Goal: Task Accomplishment & Management: Use online tool/utility

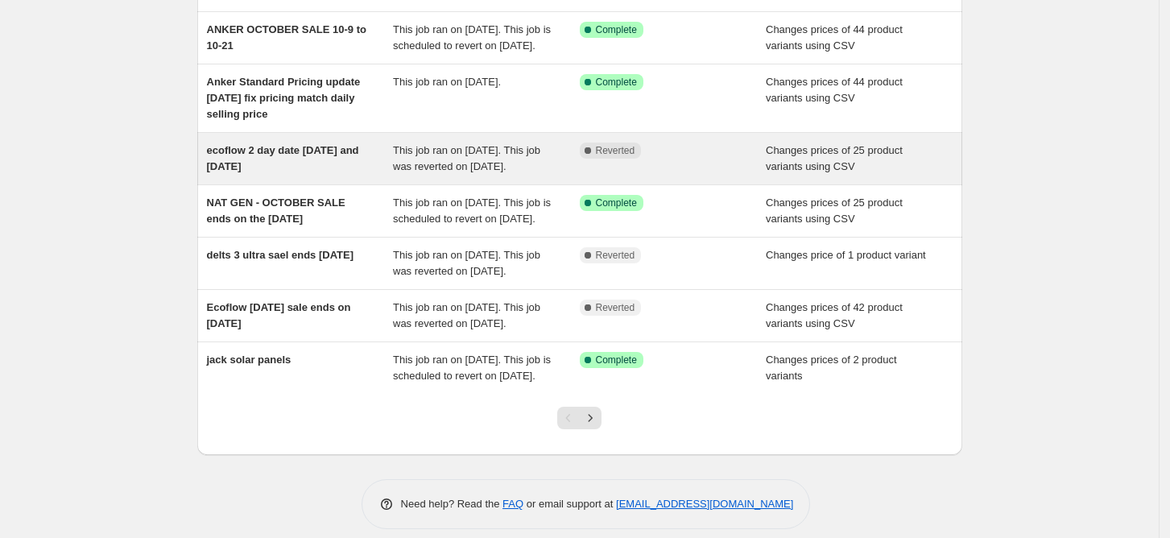
scroll to position [322, 0]
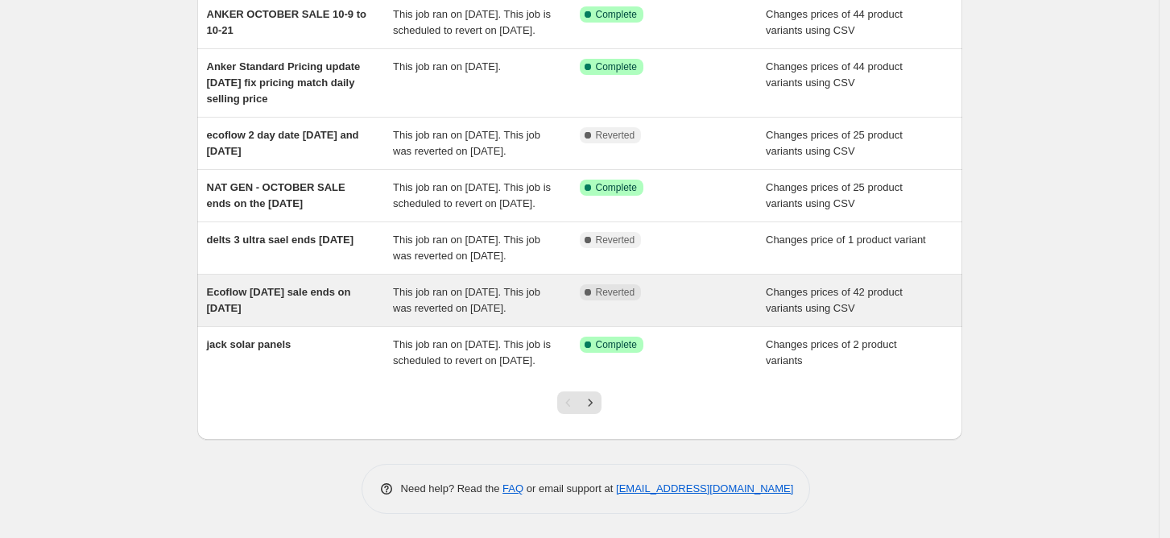
click at [298, 314] on span "Ecoflow [DATE] sale ends on [DATE]" at bounding box center [279, 300] width 144 height 28
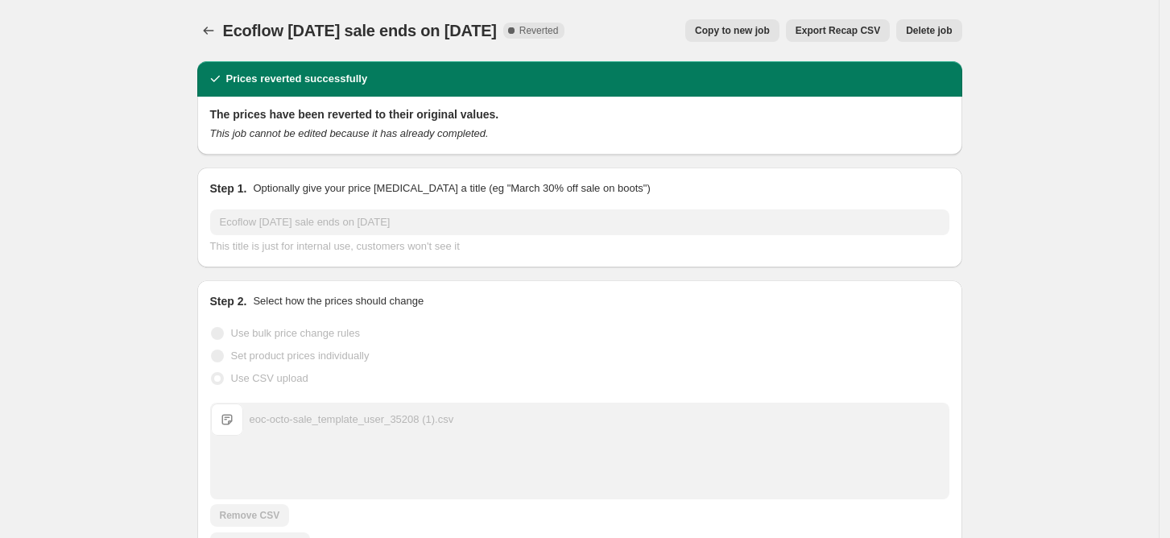
click at [750, 32] on span "Copy to new job" at bounding box center [732, 30] width 75 height 13
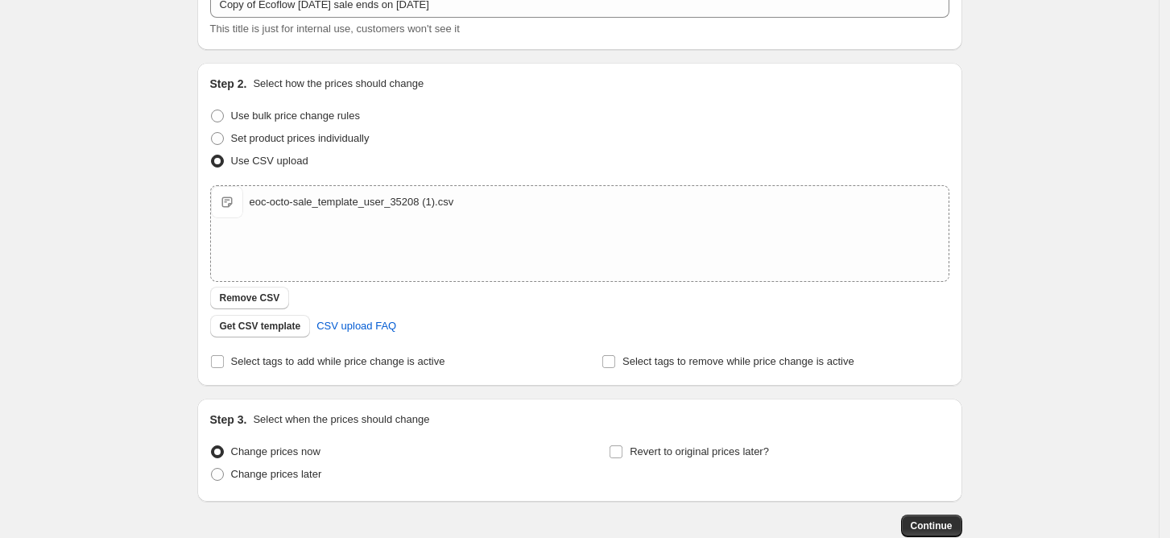
scroll to position [207, 0]
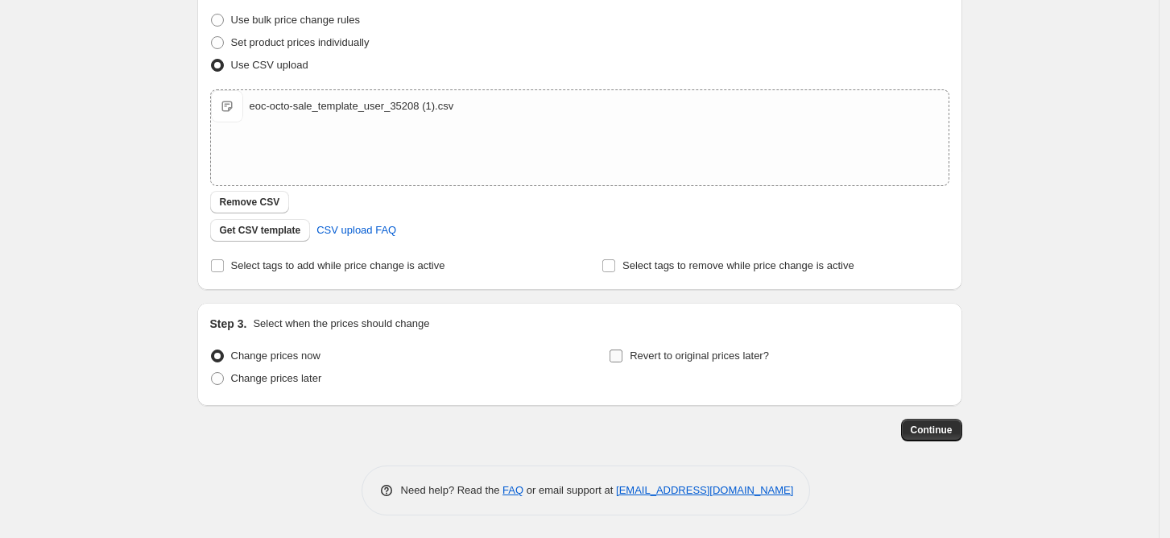
click at [620, 353] on input "Revert to original prices later?" at bounding box center [616, 355] width 13 height 13
checkbox input "true"
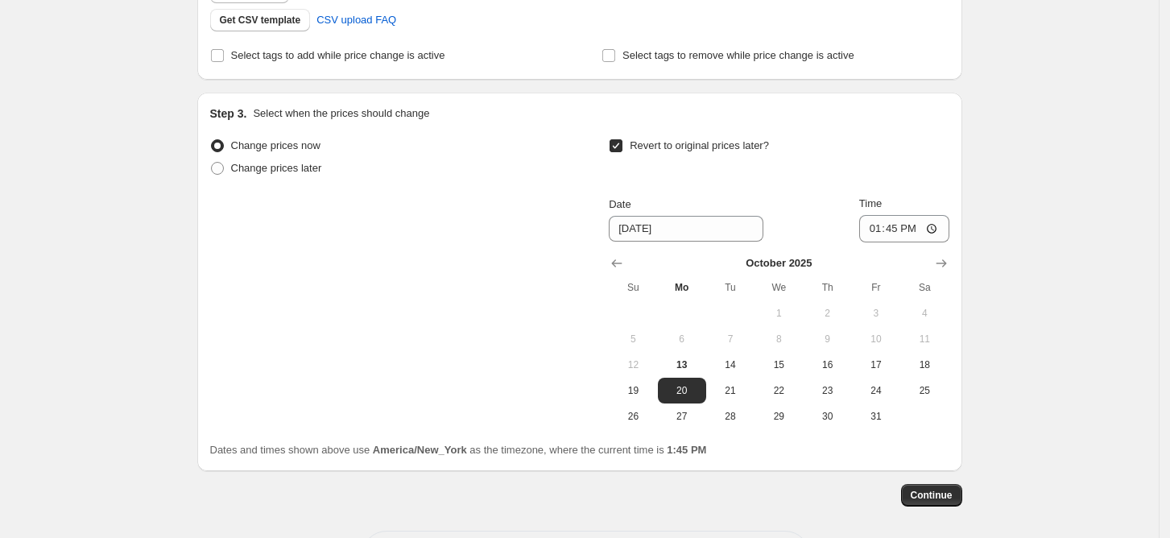
scroll to position [422, 0]
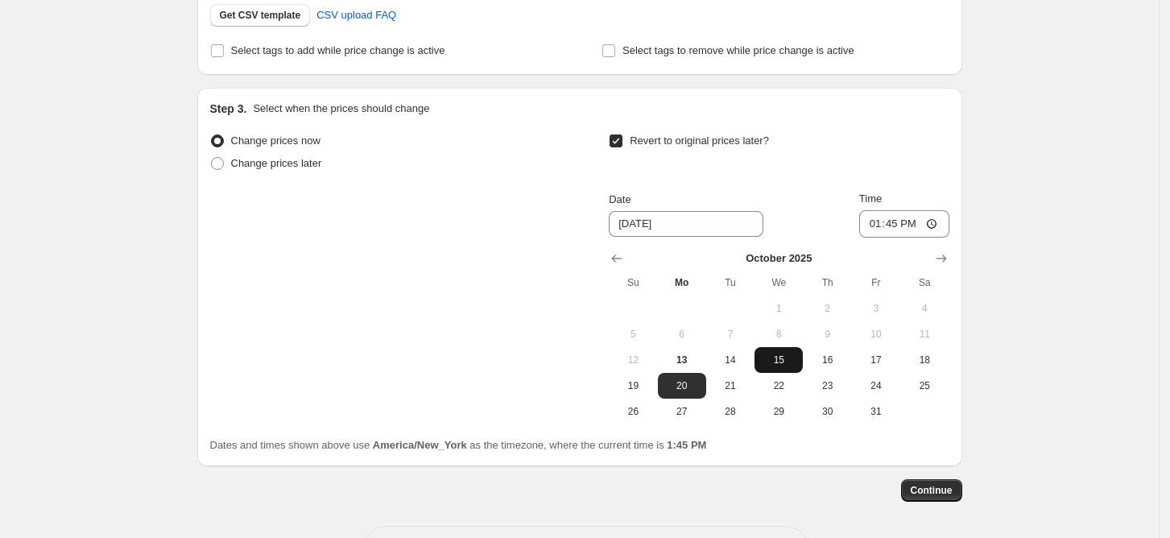
click at [787, 362] on span "15" at bounding box center [778, 359] width 35 height 13
type input "[DATE]"
click at [878, 230] on input "13:45" at bounding box center [904, 223] width 90 height 27
type input "23:45"
click at [934, 484] on span "Continue" at bounding box center [932, 490] width 42 height 13
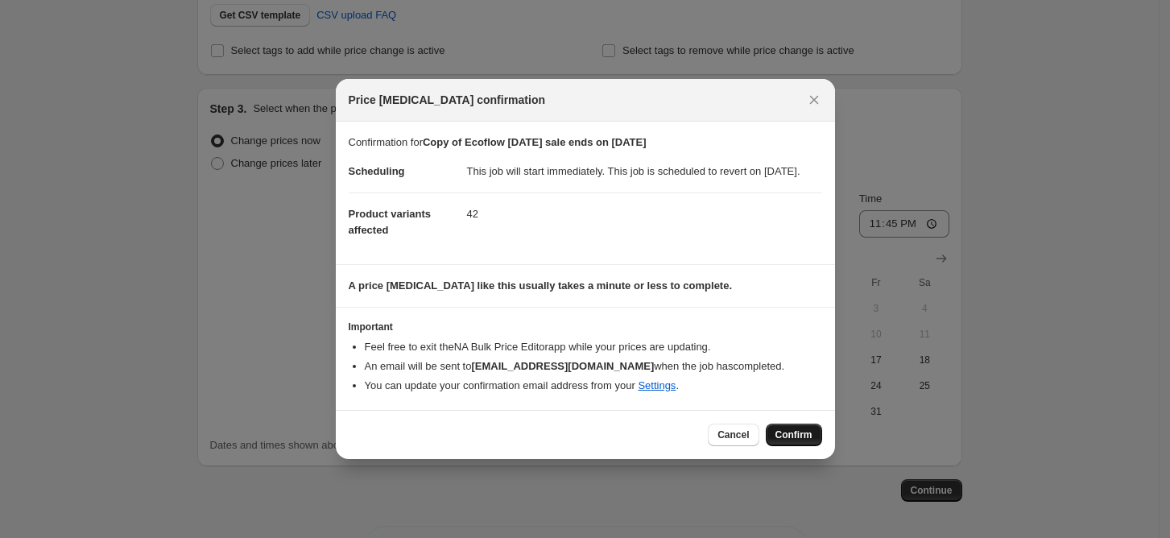
click at [792, 435] on button "Confirm" at bounding box center [794, 435] width 56 height 23
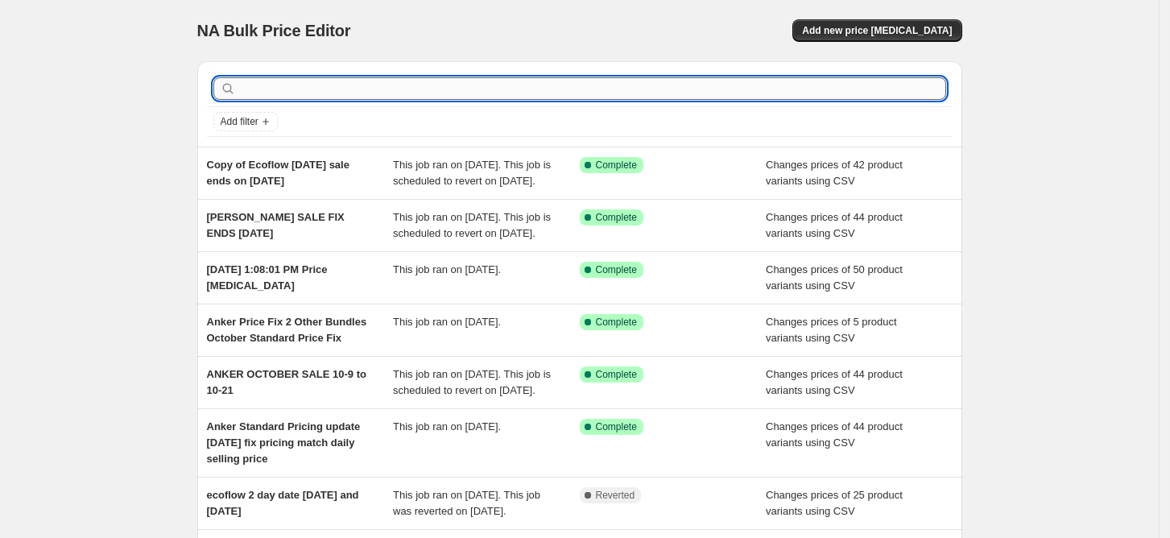
click at [348, 89] on input "text" at bounding box center [592, 88] width 707 height 23
type input "ultra battery and"
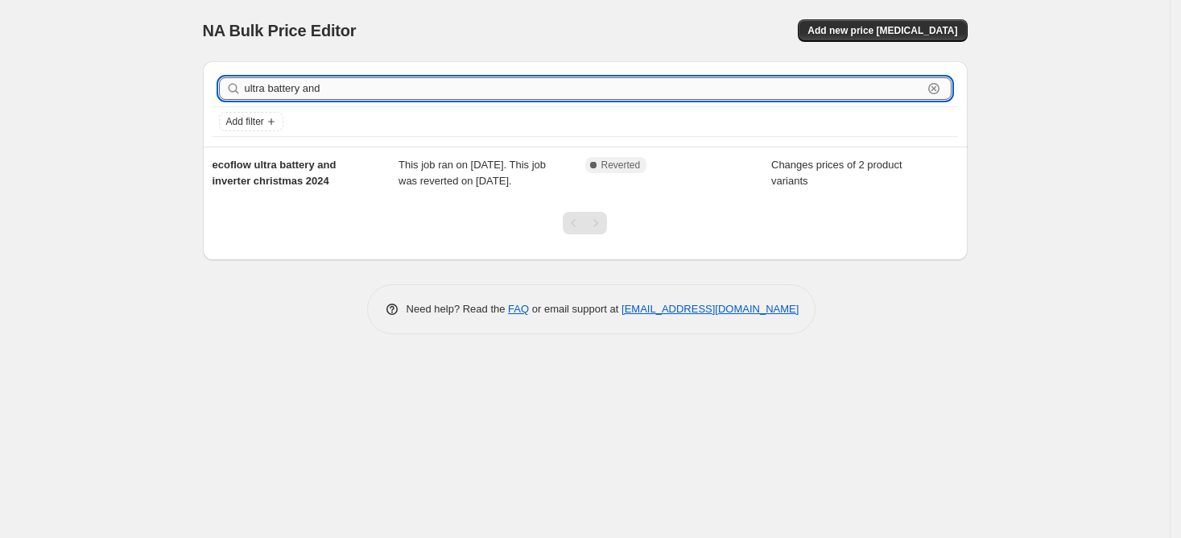
click at [331, 87] on input "ultra battery and" at bounding box center [584, 88] width 678 height 23
type input "ultra battery and"
click at [335, 88] on input "ultra battery and" at bounding box center [584, 88] width 678 height 23
type input "ultra battery and 4"
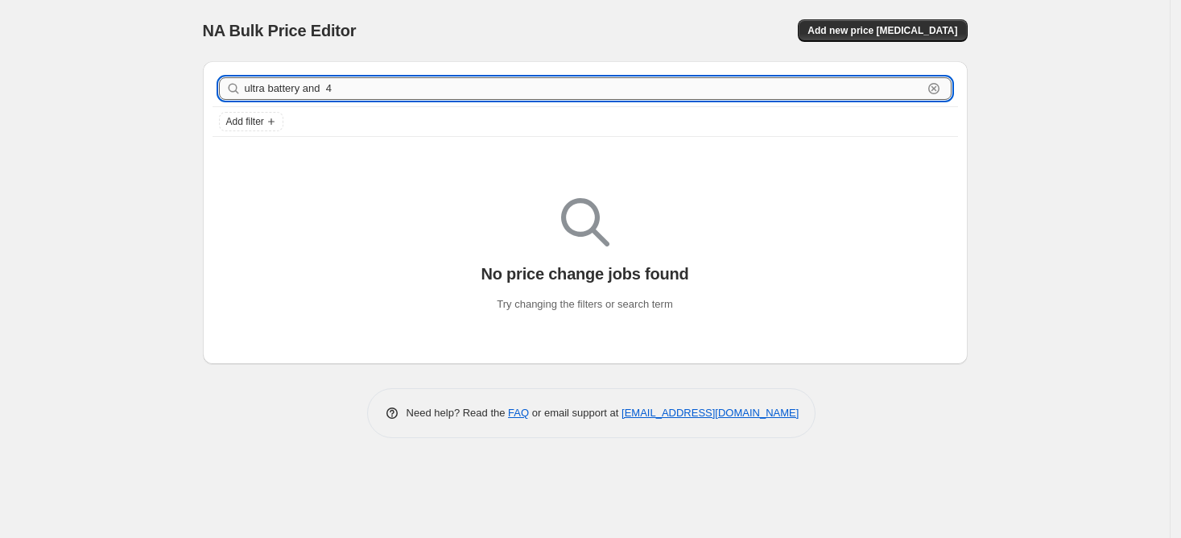
click at [416, 77] on input "ultra battery and 4" at bounding box center [584, 88] width 678 height 23
click at [898, 29] on span "Add new price [MEDICAL_DATA]" at bounding box center [883, 30] width 150 height 13
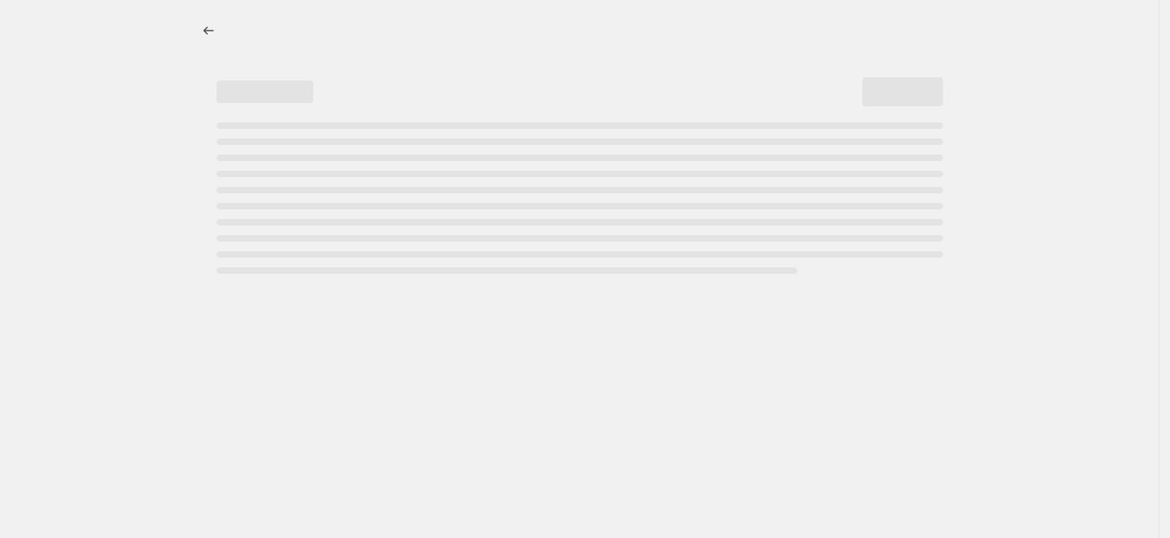
select select "percentage"
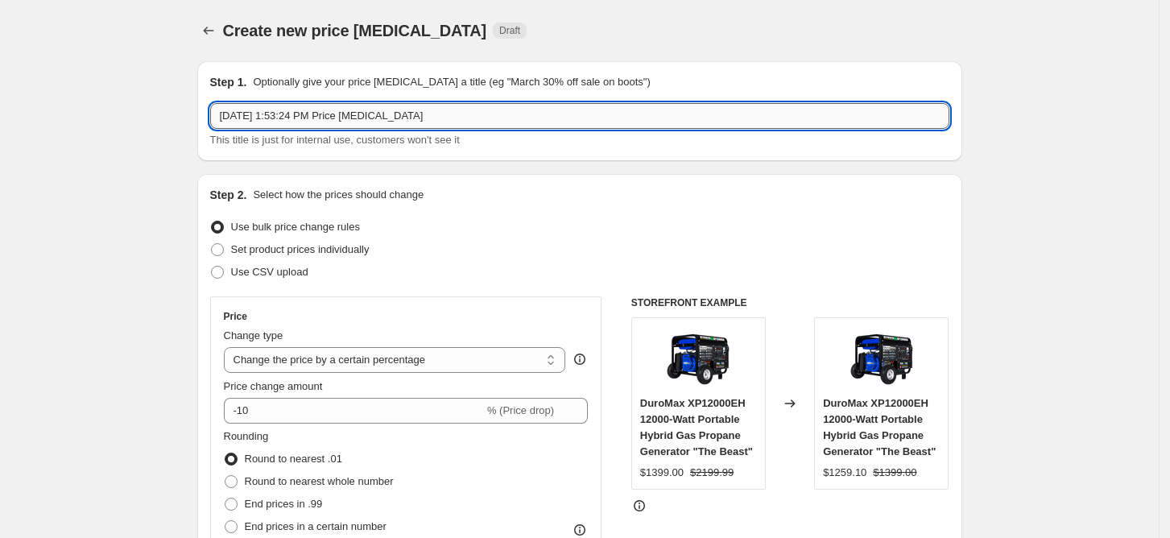
click at [340, 116] on input "Oct 13, 2025, 1:53:24 PM Price change job" at bounding box center [579, 116] width 739 height 26
drag, startPoint x: 492, startPoint y: 122, endPoint x: 133, endPoint y: 90, distance: 360.5
type input "ultra specific models sale fix"
click at [216, 249] on span at bounding box center [217, 249] width 13 height 13
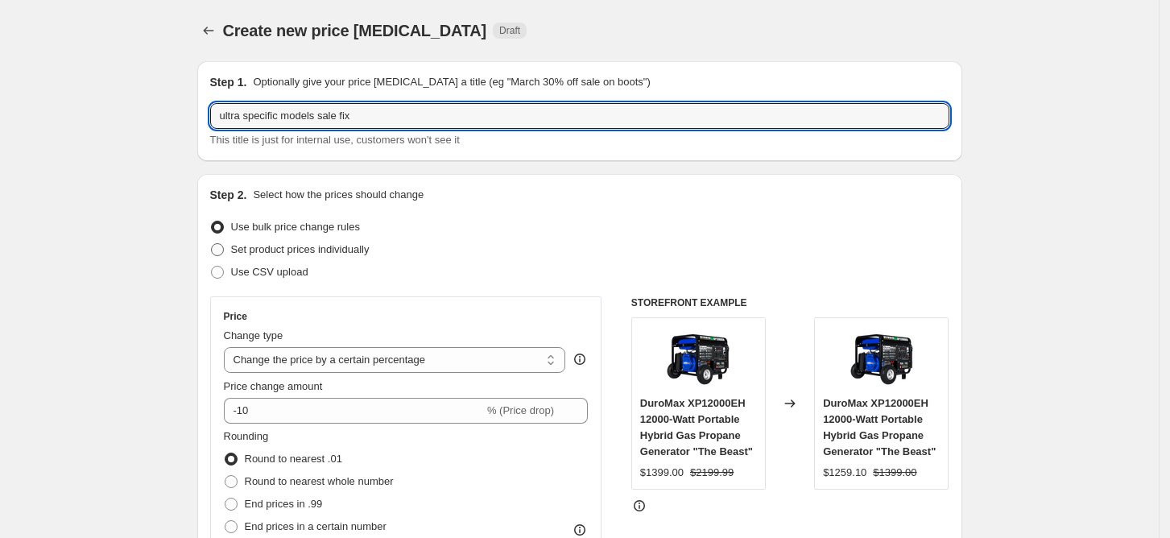
click at [212, 244] on input "Set product prices individually" at bounding box center [211, 243] width 1 height 1
radio input "true"
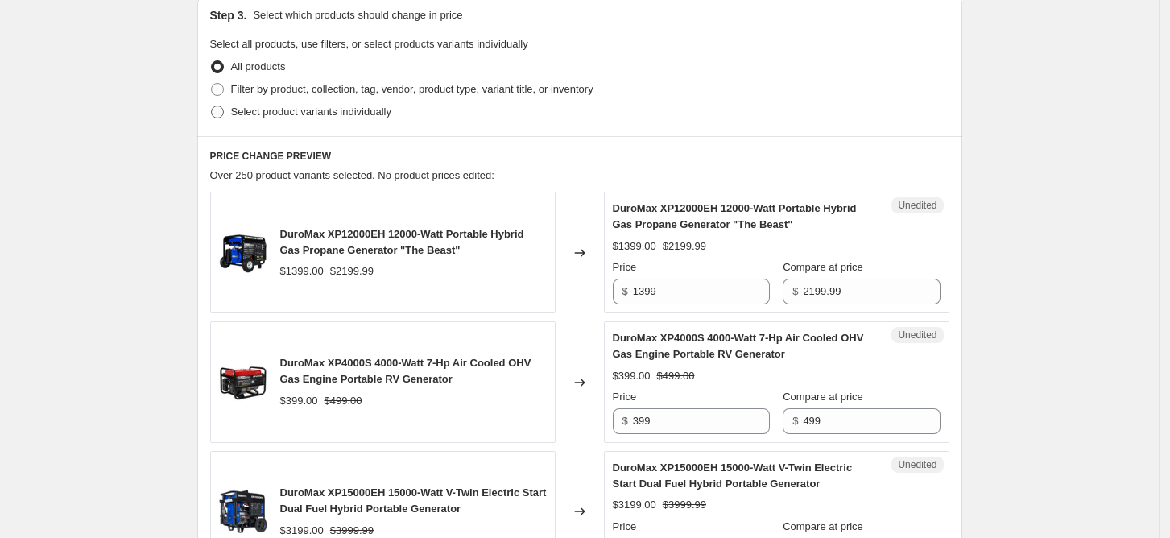
scroll to position [322, 0]
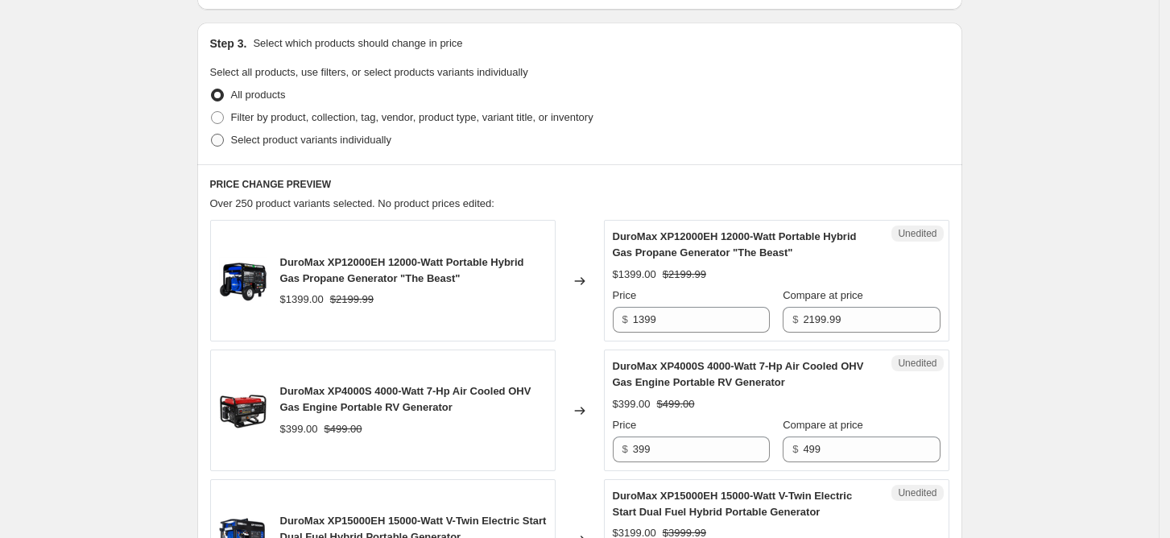
click at [224, 144] on span at bounding box center [217, 140] width 13 height 13
click at [212, 134] on input "Select product variants individually" at bounding box center [211, 134] width 1 height 1
radio input "true"
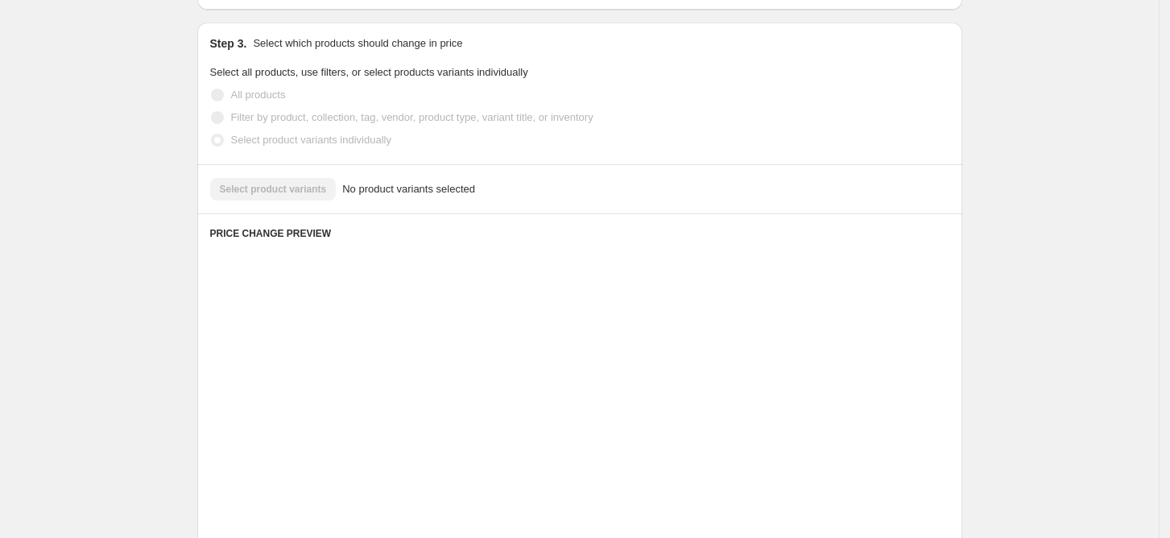
scroll to position [307, 0]
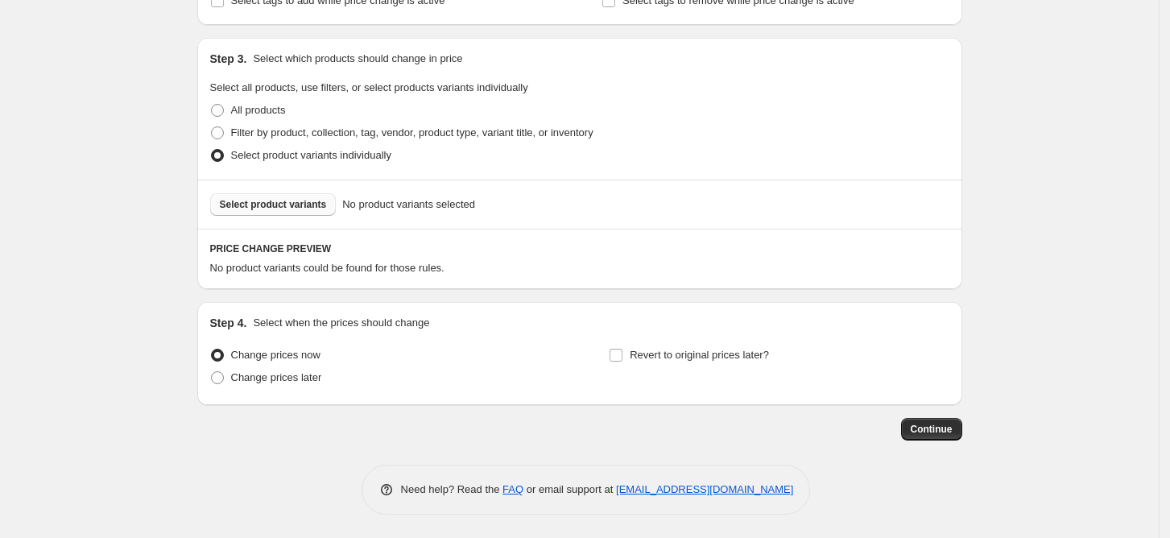
click at [290, 203] on span "Select product variants" at bounding box center [273, 204] width 107 height 13
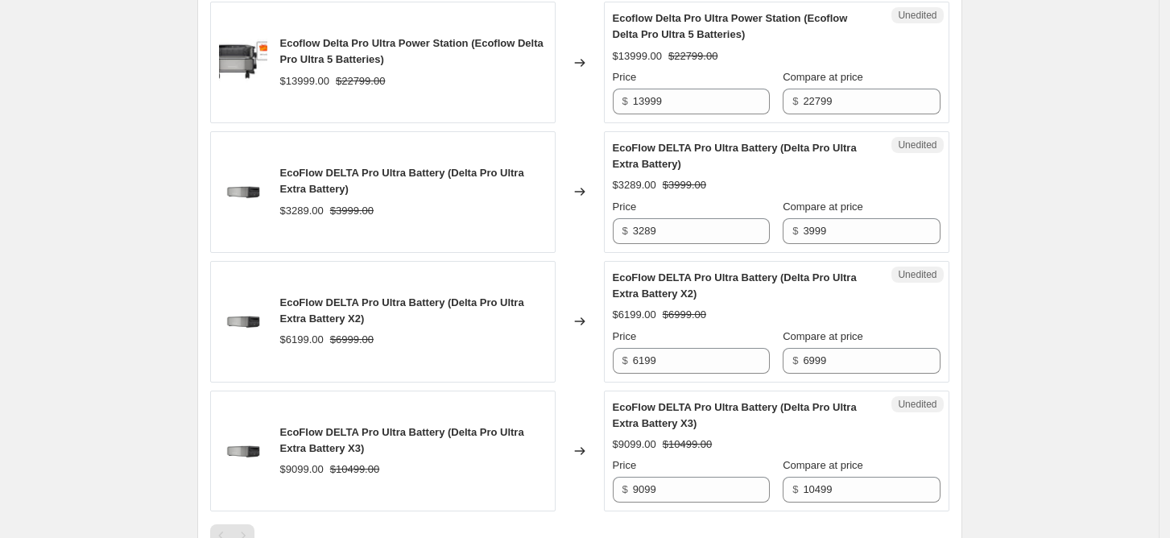
scroll to position [736, 0]
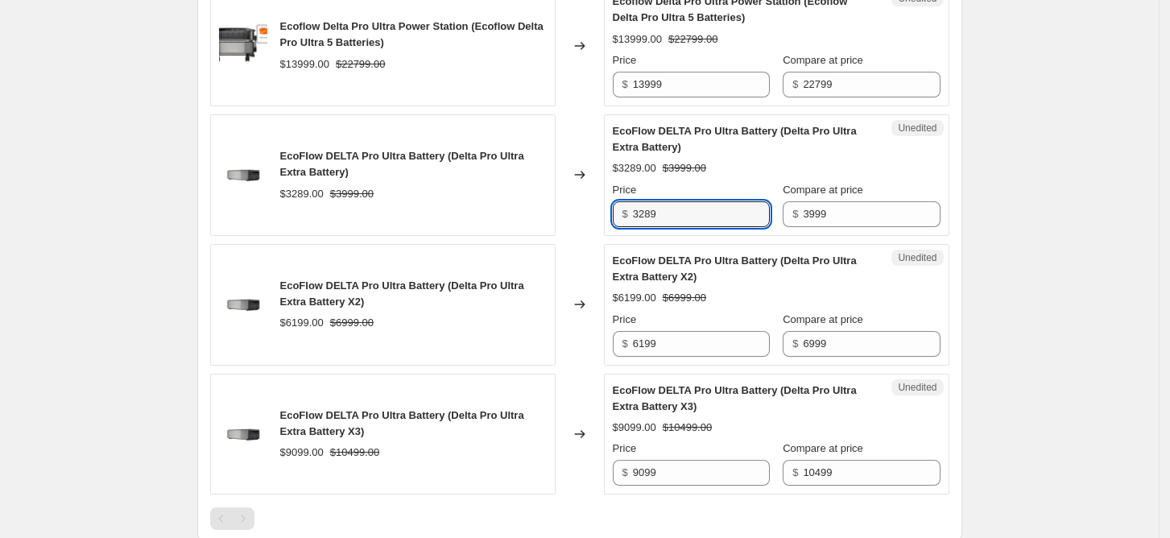
drag, startPoint x: 694, startPoint y: 217, endPoint x: 599, endPoint y: 195, distance: 97.6
click at [599, 195] on div "EcoFlow DELTA Pro Ultra Battery (Delta Pro Ultra Extra Battery) $3289.00 $3999.…" at bounding box center [579, 175] width 739 height 122
type input "2099"
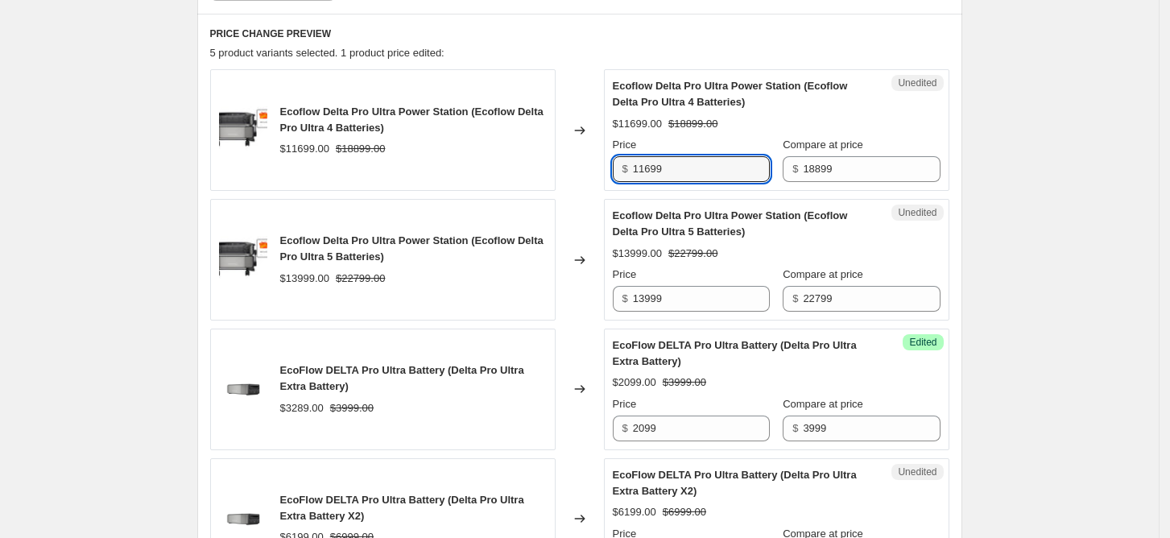
drag, startPoint x: 686, startPoint y: 164, endPoint x: 543, endPoint y: 74, distance: 168.6
click at [608, 151] on div "Unedited Ecoflow Delta Pro Ultra Power Station (Ecoflow Delta Pro Ultra 4 Batte…" at bounding box center [776, 130] width 345 height 122
type input "10398"
click at [676, 296] on input "13999" at bounding box center [701, 299] width 137 height 26
drag, startPoint x: 683, startPoint y: 172, endPoint x: 554, endPoint y: 138, distance: 133.2
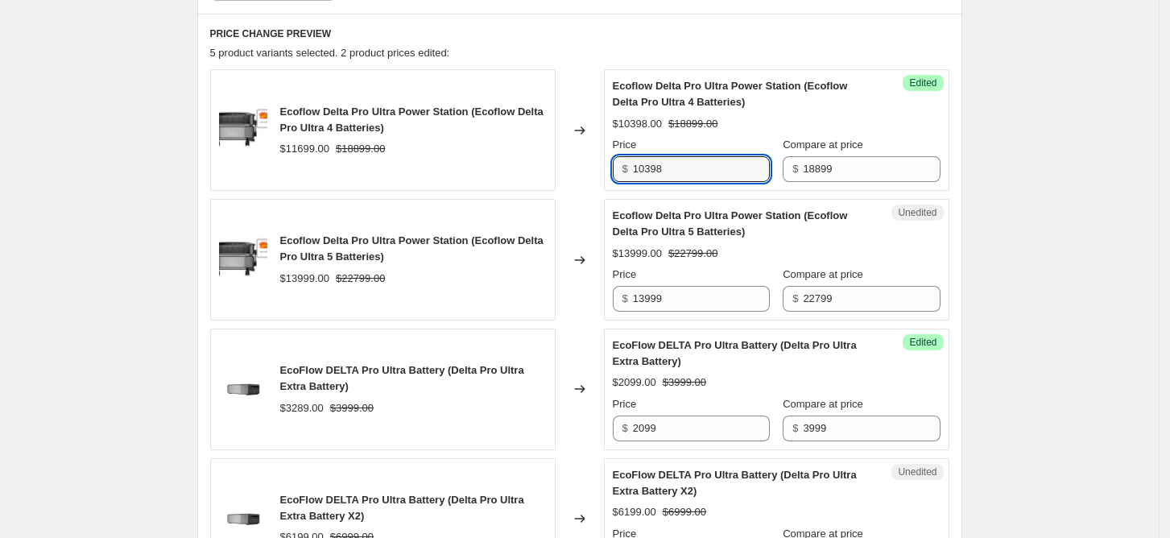
click at [586, 154] on div "Ecoflow Delta Pro Ultra Power Station (Ecoflow Delta Pro Ultra 4 Batteries) $11…" at bounding box center [579, 130] width 739 height 122
click at [689, 295] on input "13999" at bounding box center [701, 299] width 137 height 26
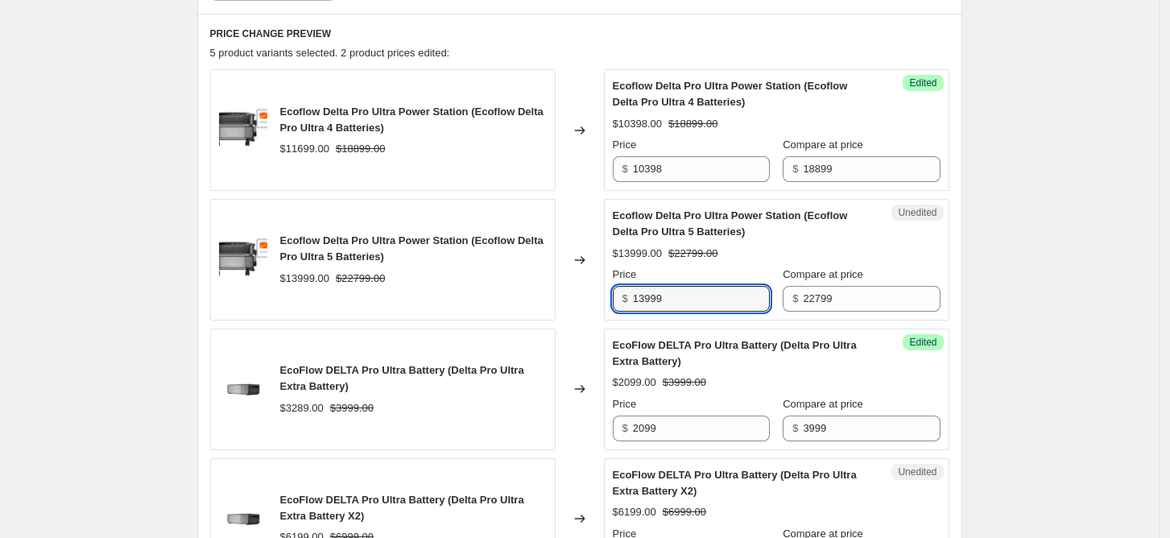
drag, startPoint x: 689, startPoint y: 295, endPoint x: 464, endPoint y: 237, distance: 233.0
click at [575, 279] on div "Ecoflow Delta Pro Ultra Power Station (Ecoflow Delta Pro Ultra 5 Batteries) $13…" at bounding box center [579, 260] width 739 height 122
type input "12497"
click at [697, 175] on input "10398" at bounding box center [701, 169] width 137 height 26
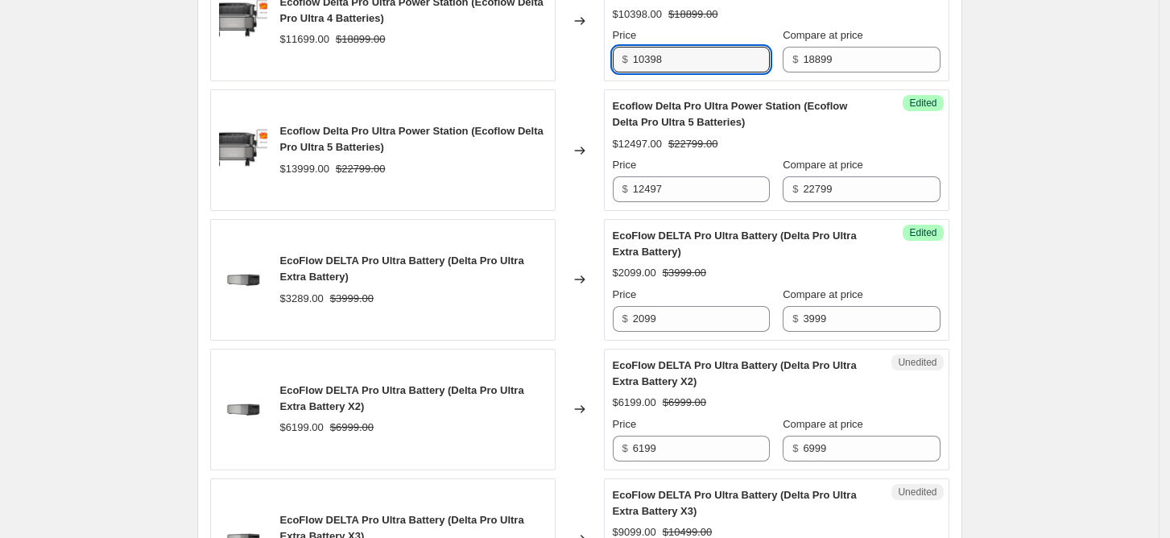
scroll to position [736, 0]
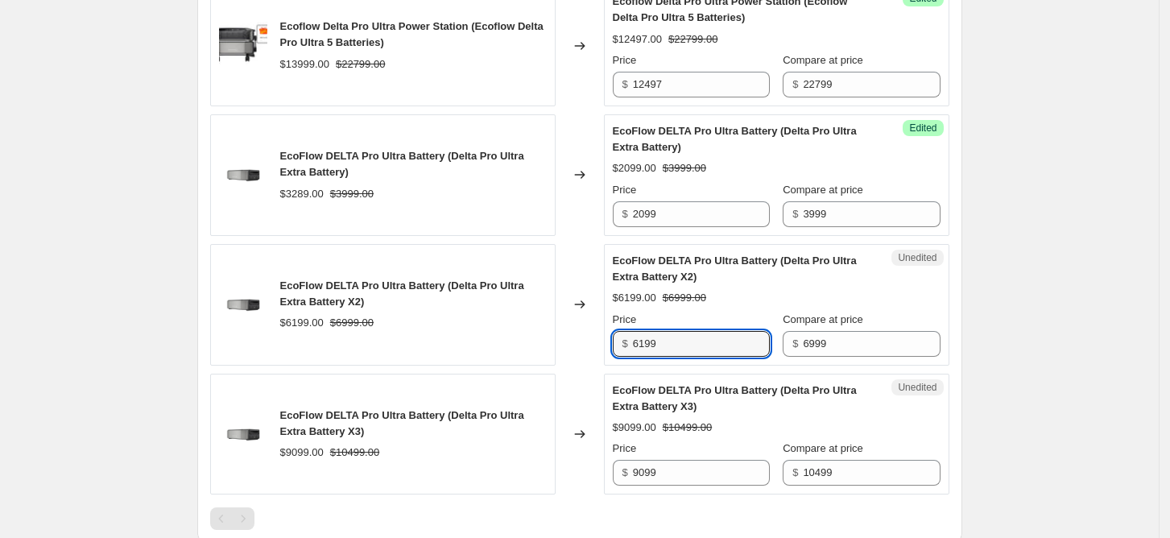
drag, startPoint x: 688, startPoint y: 342, endPoint x: 608, endPoint y: 329, distance: 80.7
click at [618, 331] on div "$ 6199" at bounding box center [691, 344] width 157 height 26
type input "4198"
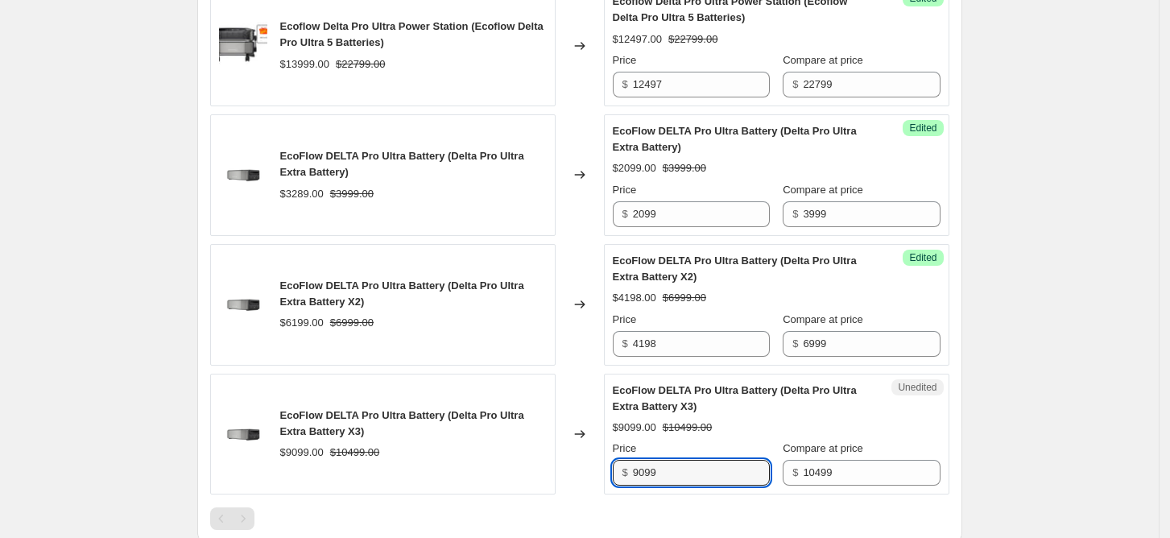
drag, startPoint x: 676, startPoint y: 475, endPoint x: 620, endPoint y: 465, distance: 57.2
click at [621, 466] on div "$ 9099" at bounding box center [691, 473] width 157 height 26
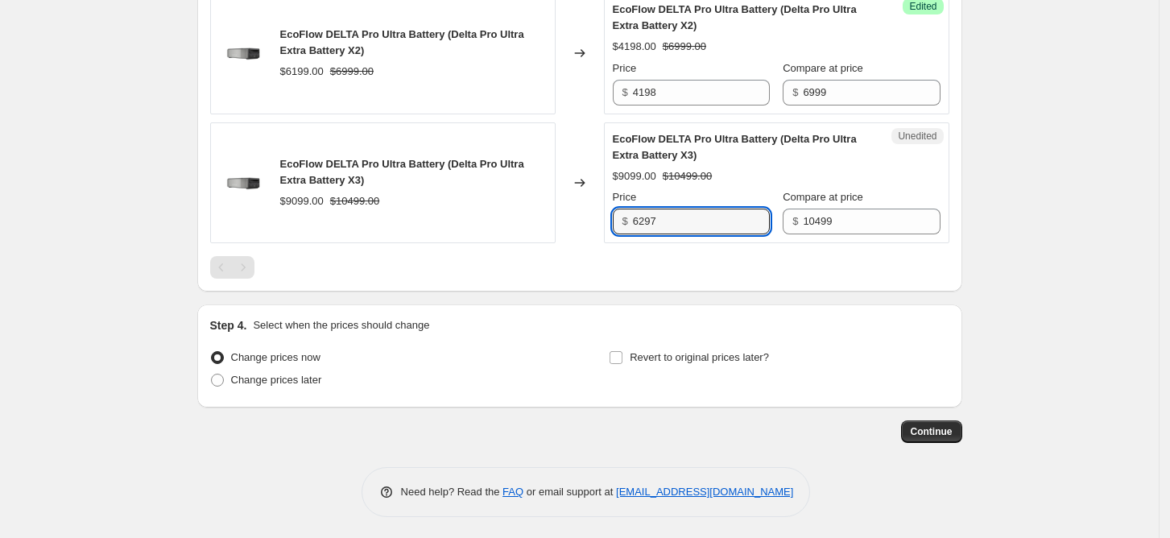
scroll to position [989, 0]
type input "6297"
click at [622, 350] on input "Revert to original prices later?" at bounding box center [616, 355] width 13 height 13
checkbox input "true"
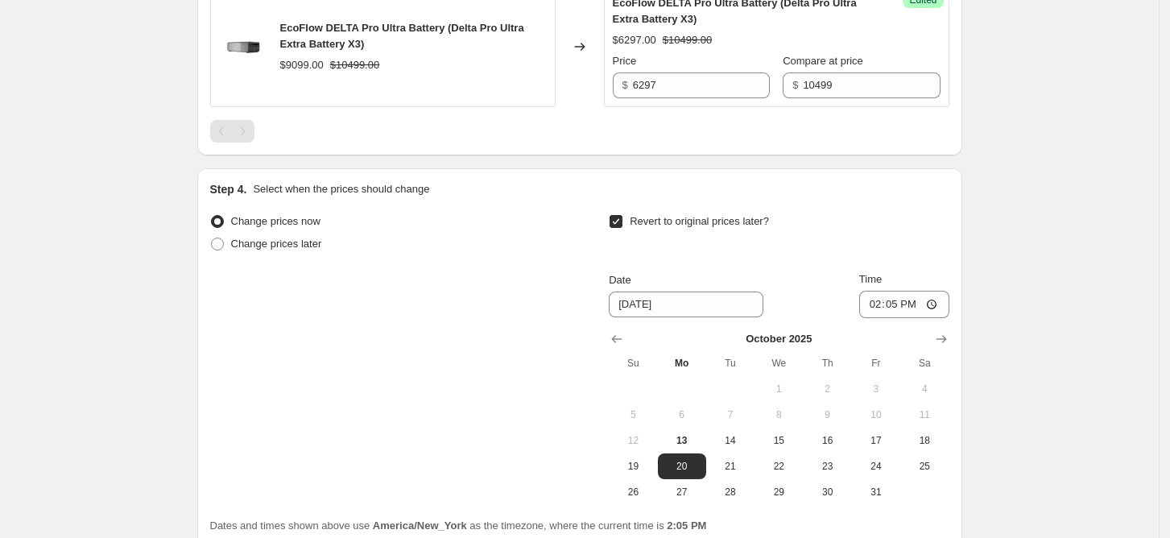
scroll to position [1264, 0]
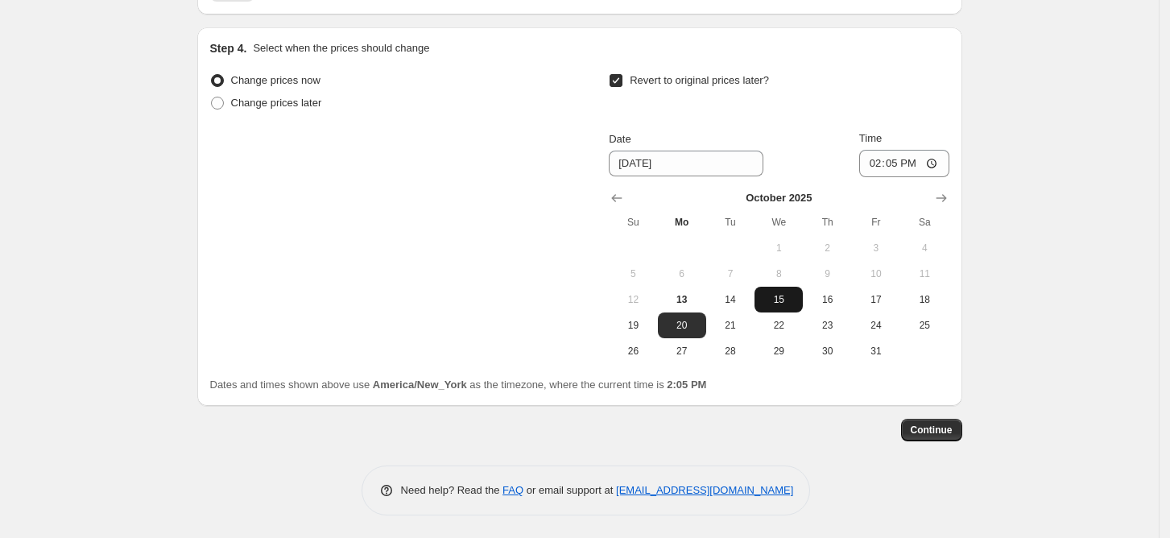
click at [780, 308] on button "15" at bounding box center [778, 300] width 48 height 26
type input "[DATE]"
click at [882, 160] on input "14:05" at bounding box center [904, 163] width 90 height 27
type input "23:35"
click at [929, 428] on span "Continue" at bounding box center [932, 430] width 42 height 13
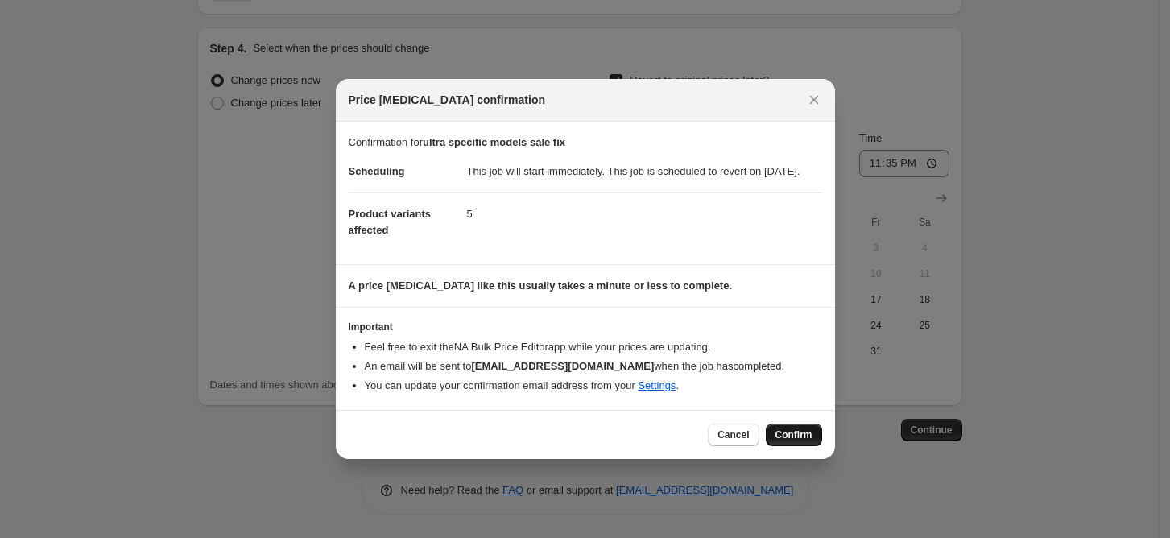
click at [803, 441] on span "Confirm" at bounding box center [793, 434] width 37 height 13
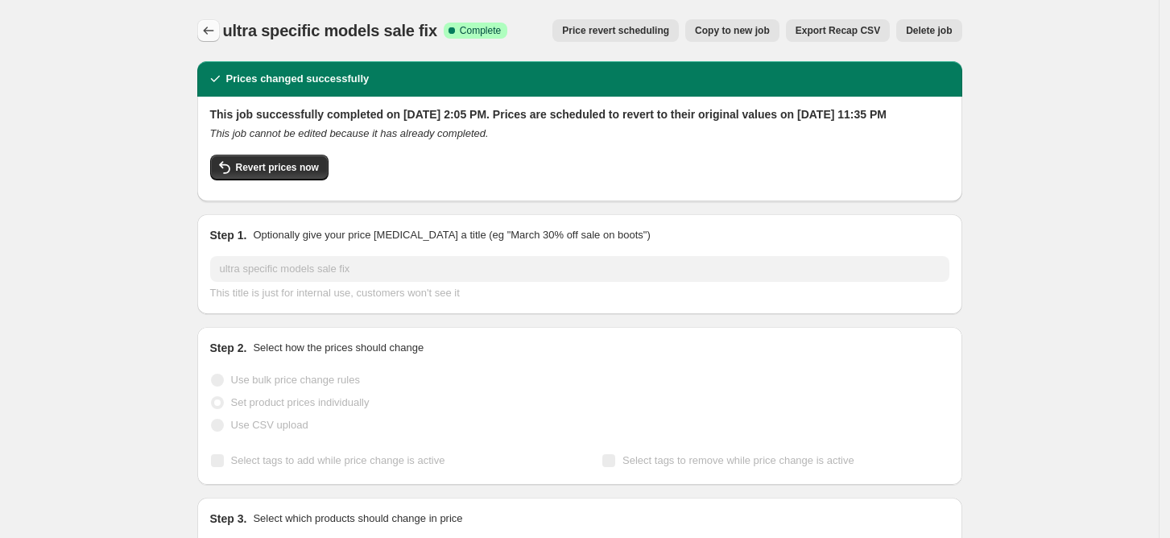
click at [211, 29] on icon "Price change jobs" at bounding box center [208, 31] width 10 height 8
